Goal: Check status: Check status

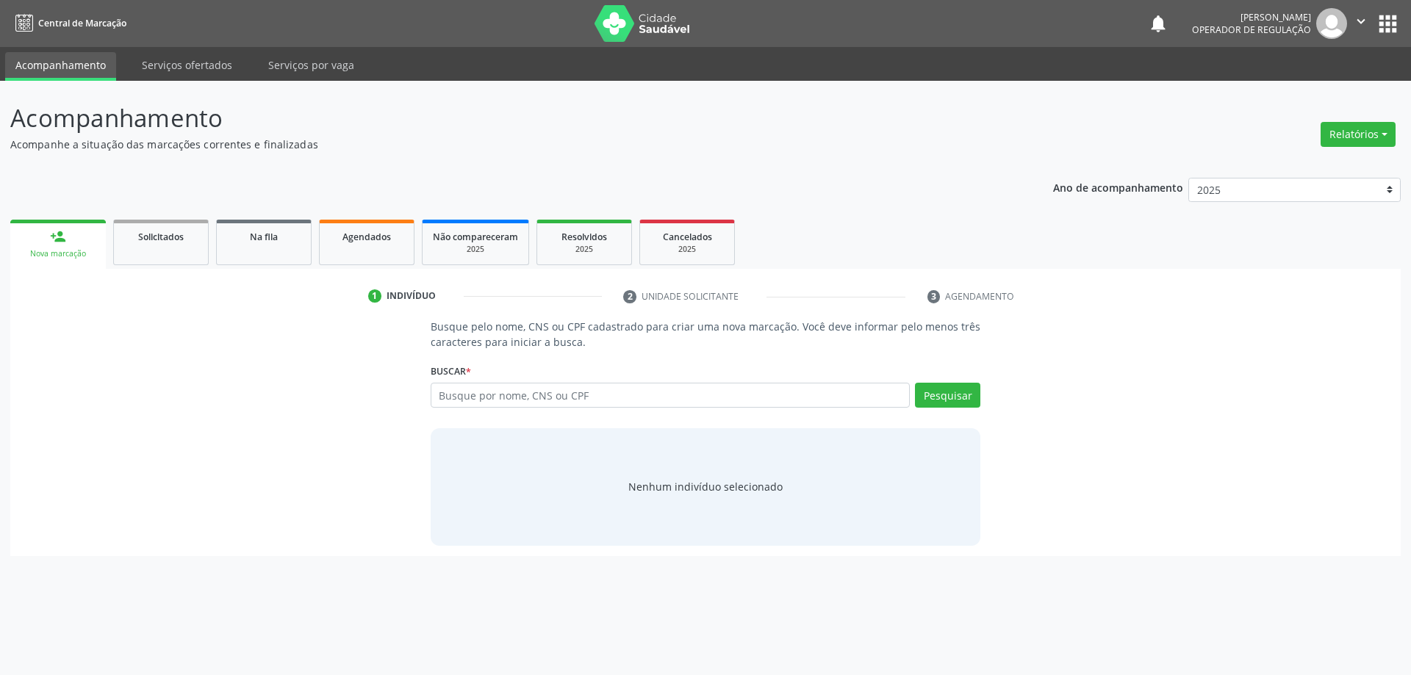
click at [553, 400] on input "text" at bounding box center [671, 395] width 480 height 25
type input "70450030714"
click at [938, 395] on button "Pesquisar" at bounding box center [947, 395] width 65 height 25
click at [508, 396] on input "70450030714" at bounding box center [671, 395] width 480 height 25
type input "7"
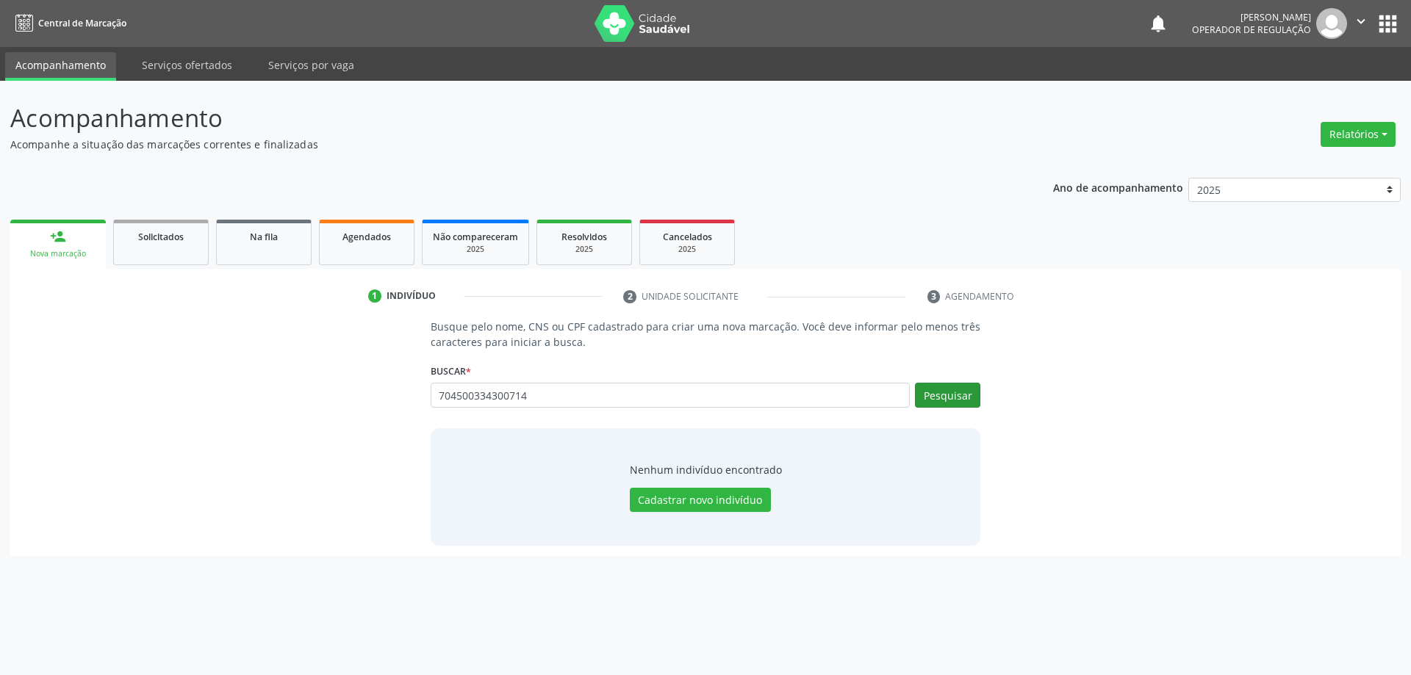
type input "704500334300714"
click at [943, 399] on button "Pesquisar" at bounding box center [947, 395] width 65 height 25
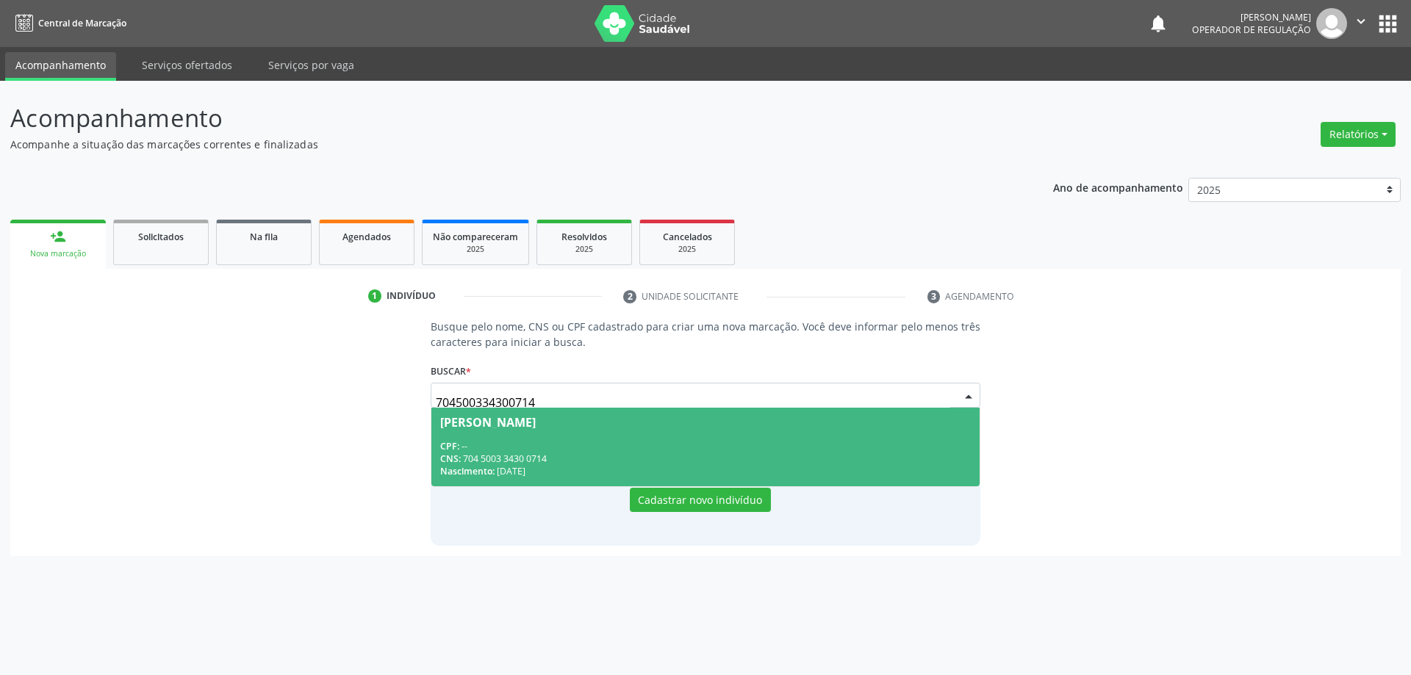
click at [683, 445] on div "CPF: --" at bounding box center [705, 446] width 531 height 12
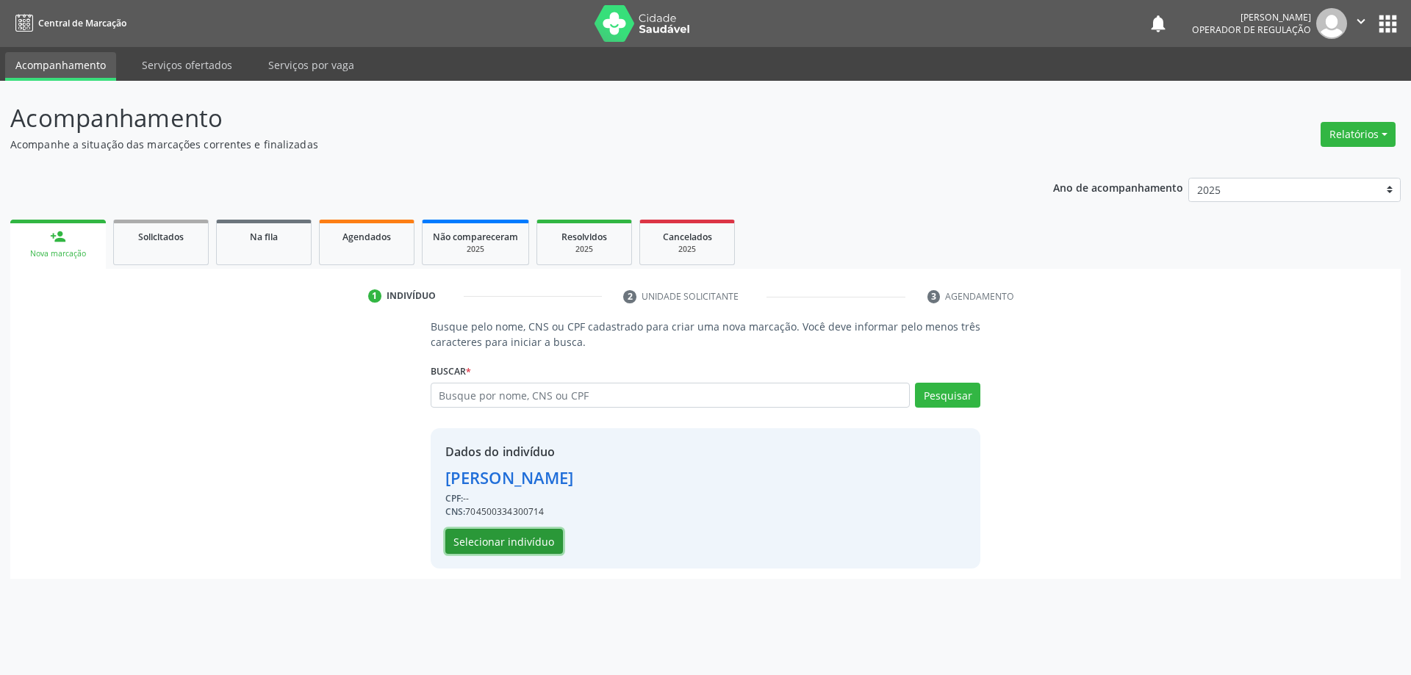
click at [491, 535] on button "Selecionar indivíduo" at bounding box center [504, 541] width 118 height 25
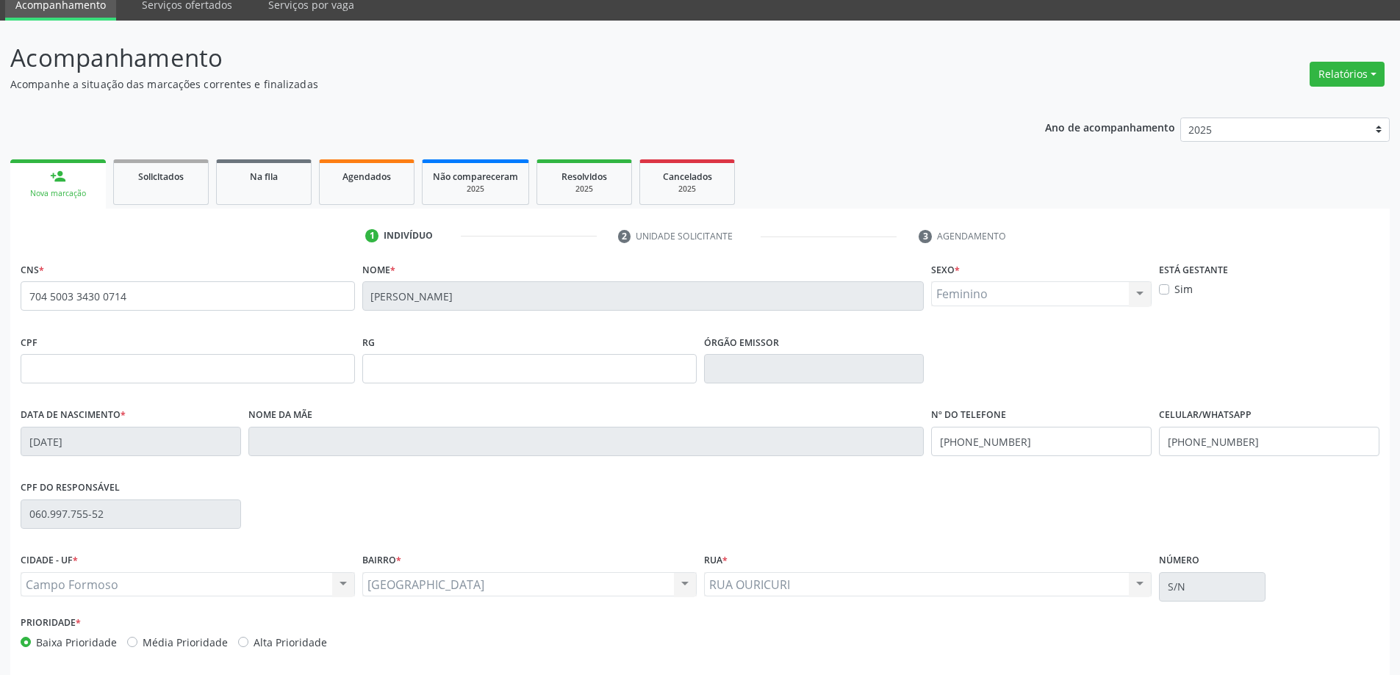
scroll to position [121, 0]
